Goal: Find specific page/section: Find specific page/section

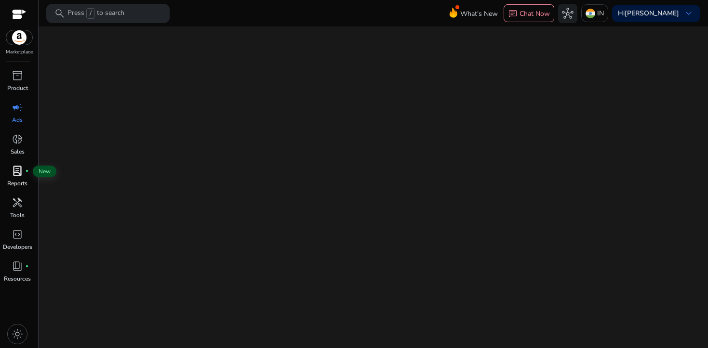
click at [14, 174] on span "lab_profile" at bounding box center [18, 171] width 12 height 12
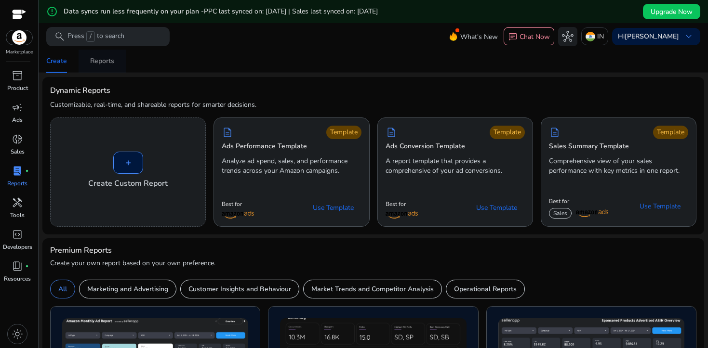
click at [105, 64] on div "Reports" at bounding box center [102, 61] width 24 height 7
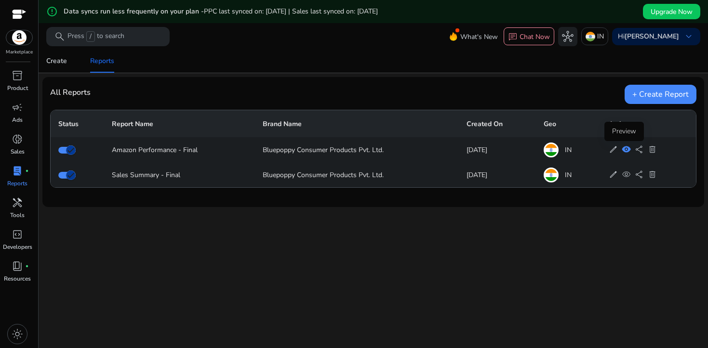
click at [625, 150] on span "visibility" at bounding box center [625, 149] width 9 height 9
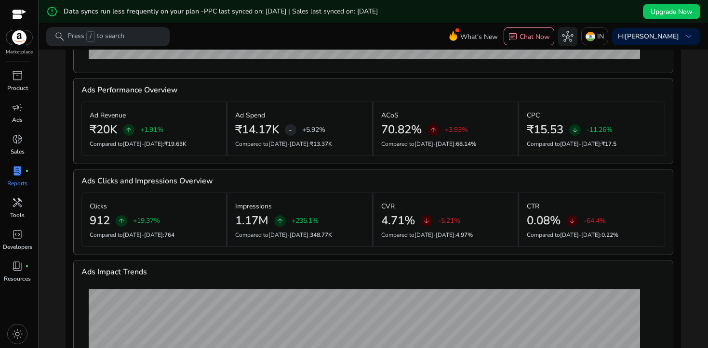
scroll to position [421, 0]
